Goal: Information Seeking & Learning: Find specific fact

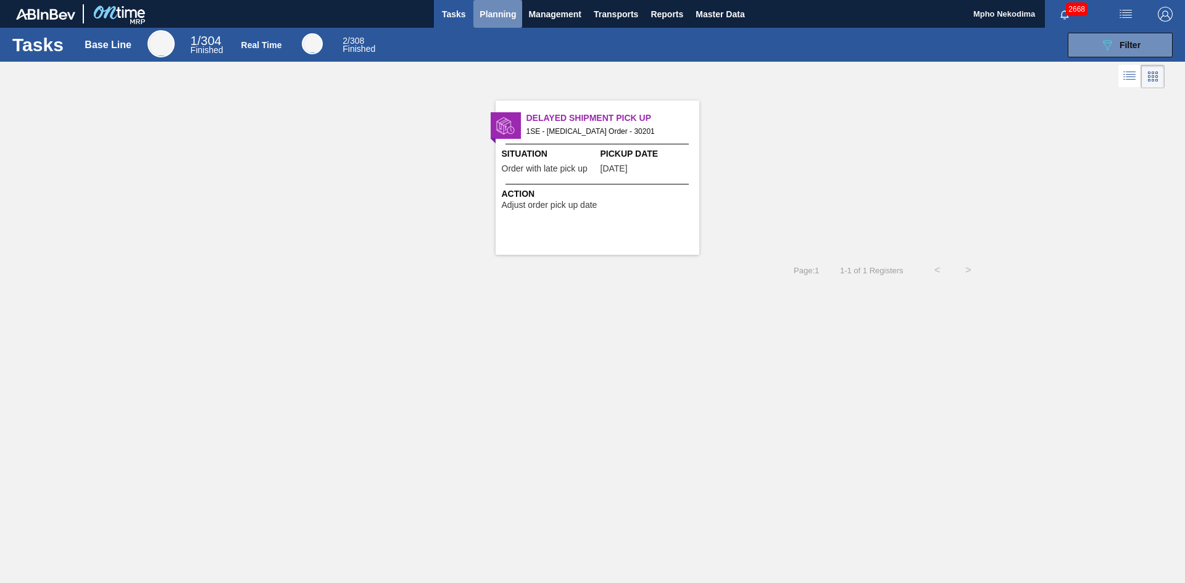
click at [487, 13] on span "Planning" at bounding box center [498, 14] width 36 height 15
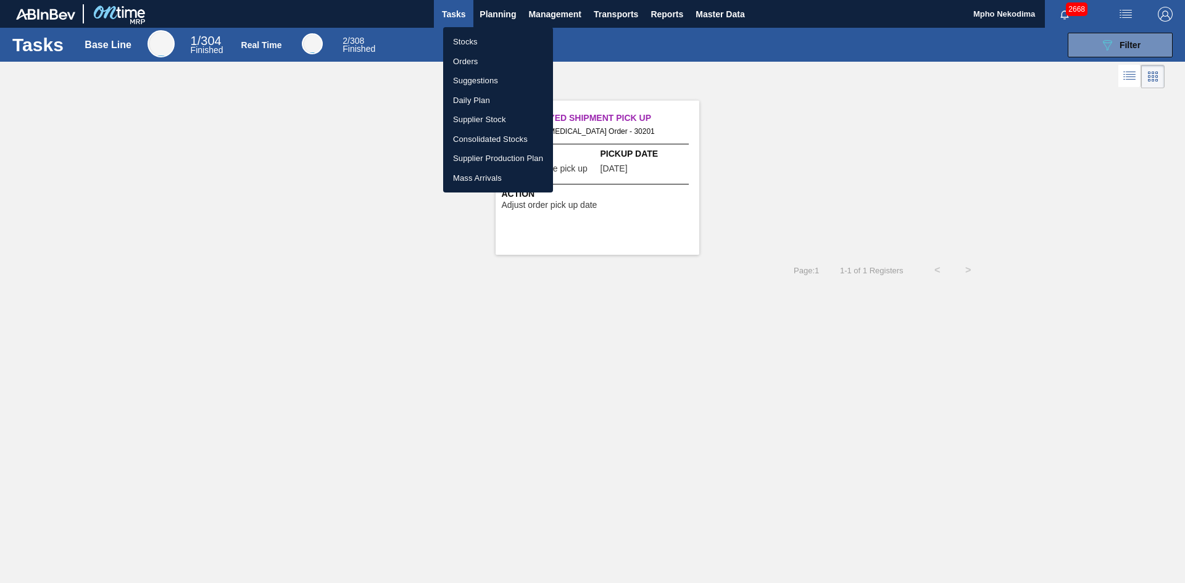
click at [470, 44] on li "Stocks" at bounding box center [498, 42] width 110 height 20
click at [1106, 48] on div "Stocks Orders Suggestions Daily Plan Supplier Stock Consolidated Stocks Supplie…" at bounding box center [592, 291] width 1185 height 583
click at [1096, 49] on div "Stocks Orders Suggestions Daily Plan Supplier Stock Consolidated Stocks Supplie…" at bounding box center [592, 291] width 1185 height 583
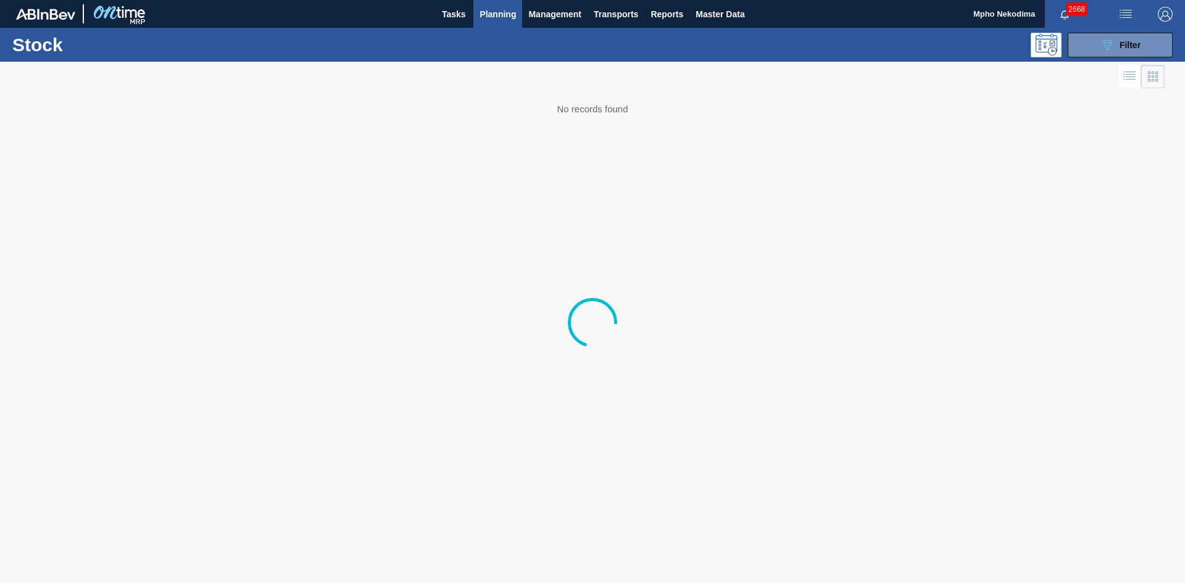
click at [1096, 49] on button "089F7B8B-B2A5-4AFE-B5C0-19BA573D28AC Filter" at bounding box center [1120, 45] width 105 height 25
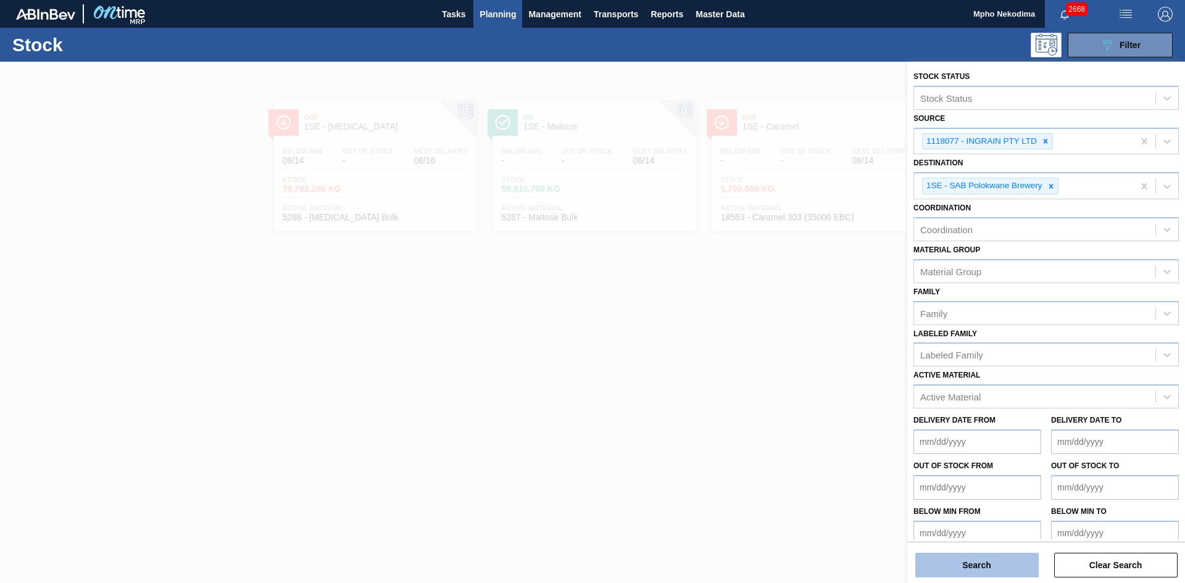
click at [982, 565] on button "Search" at bounding box center [977, 565] width 123 height 25
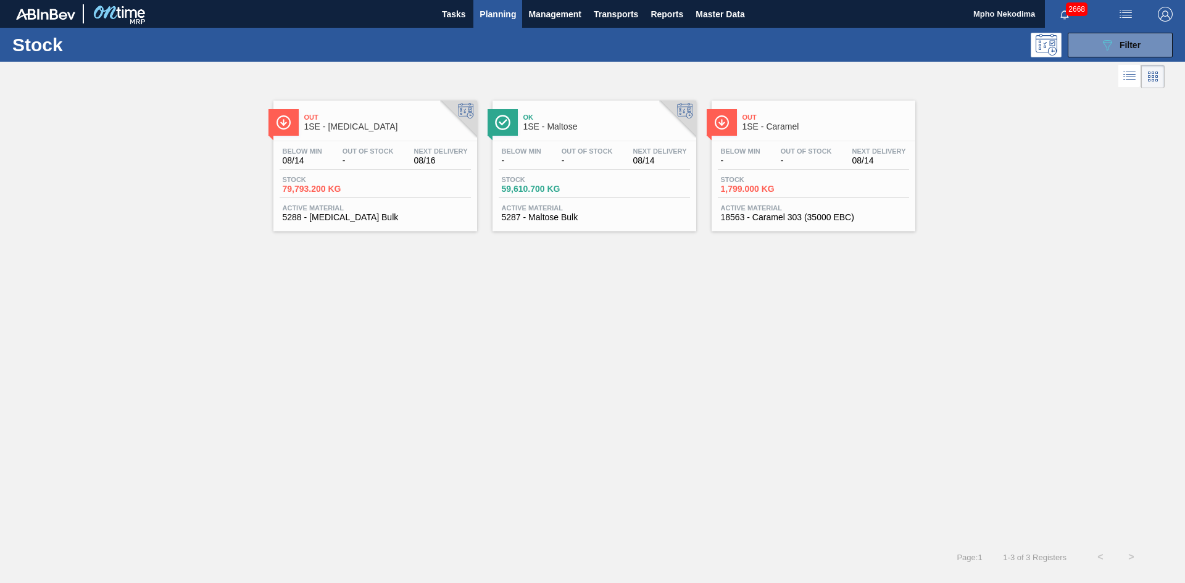
click at [754, 214] on span "18563 - Caramel 303 (35000 EBC)" at bounding box center [813, 217] width 185 height 9
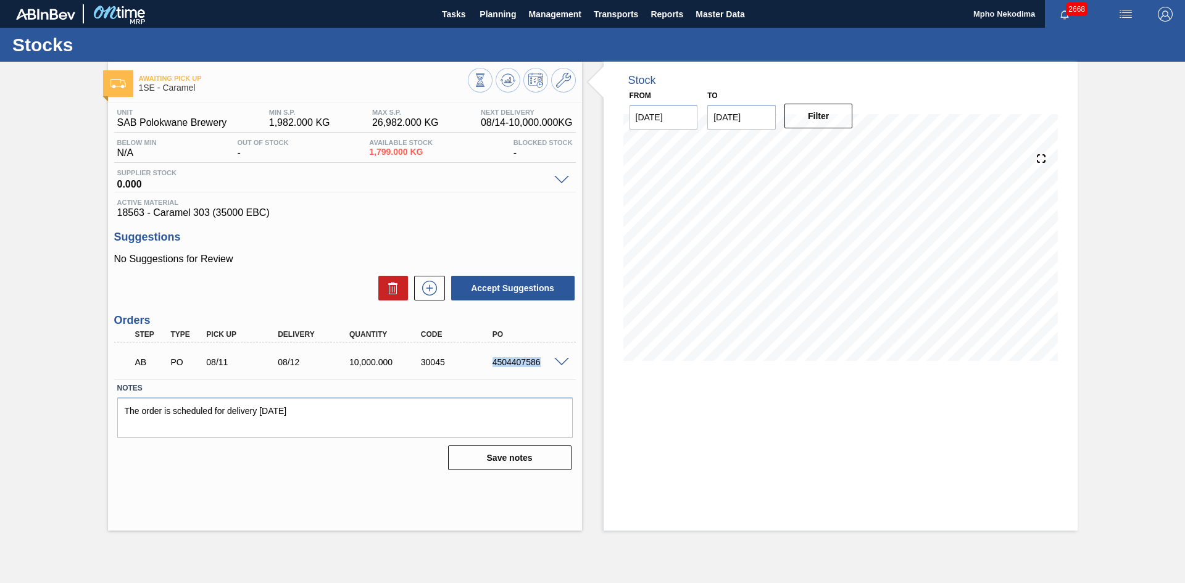
drag, startPoint x: 493, startPoint y: 364, endPoint x: 550, endPoint y: 362, distance: 56.8
click at [550, 362] on div "4504407586" at bounding box center [530, 362] width 80 height 10
copy div "4504407586"
